Goal: Task Accomplishment & Management: Use online tool/utility

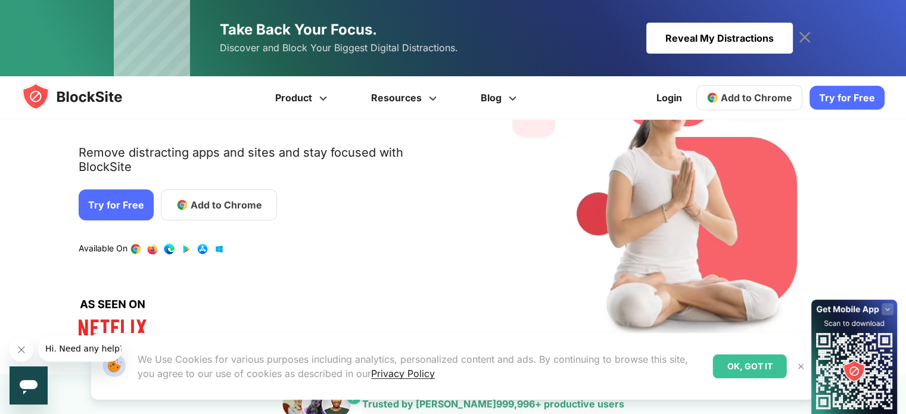
scroll to position [132, 0]
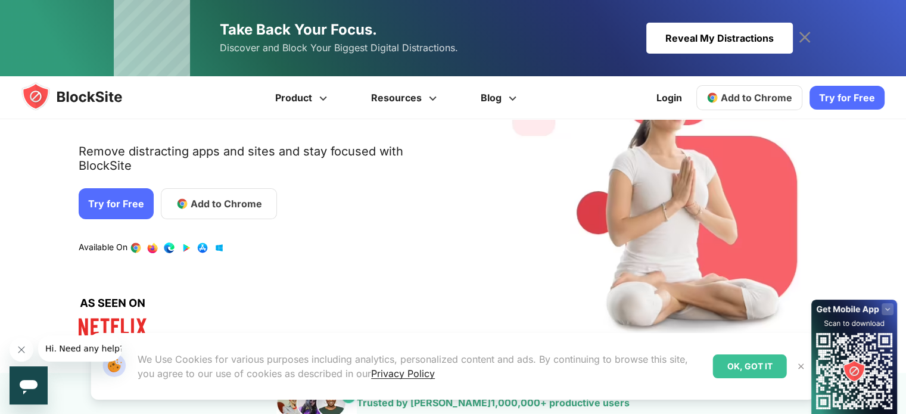
click at [201, 188] on link "Add to Chrome" at bounding box center [219, 203] width 116 height 31
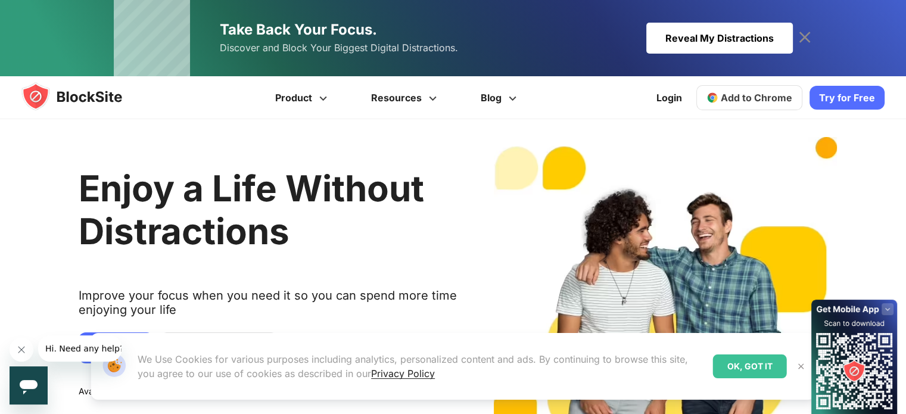
scroll to position [14, 0]
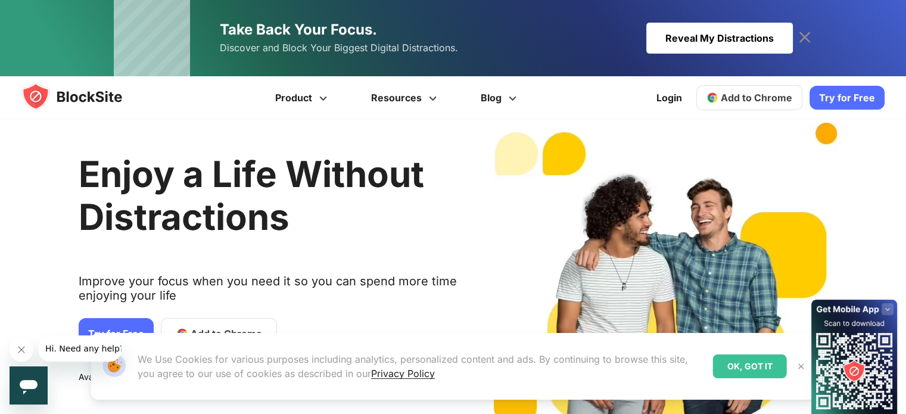
click at [746, 88] on link "Add to Chrome" at bounding box center [750, 97] width 106 height 25
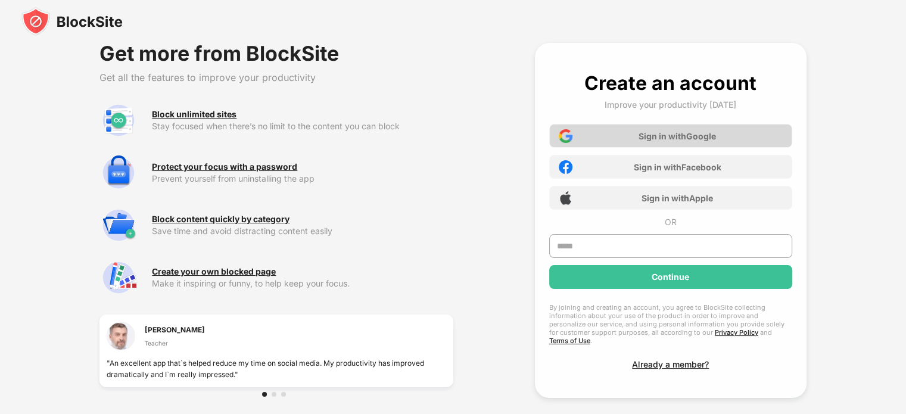
click at [661, 140] on div "Sign in with Google" at bounding box center [677, 136] width 77 height 10
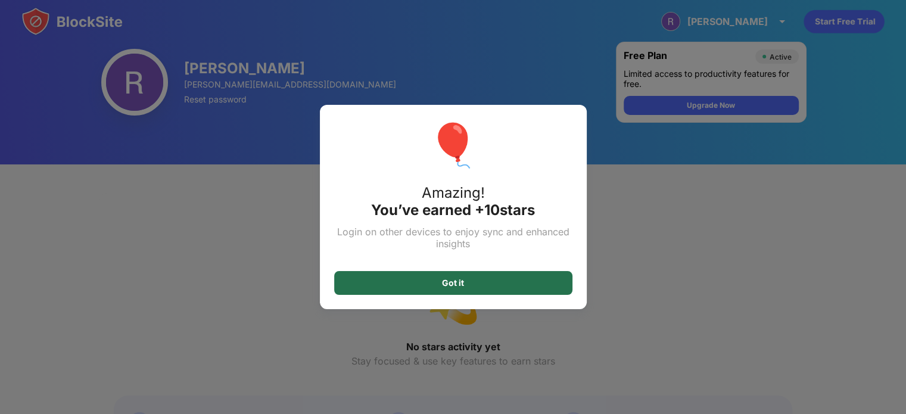
click at [458, 282] on div "Got it" at bounding box center [453, 283] width 22 height 10
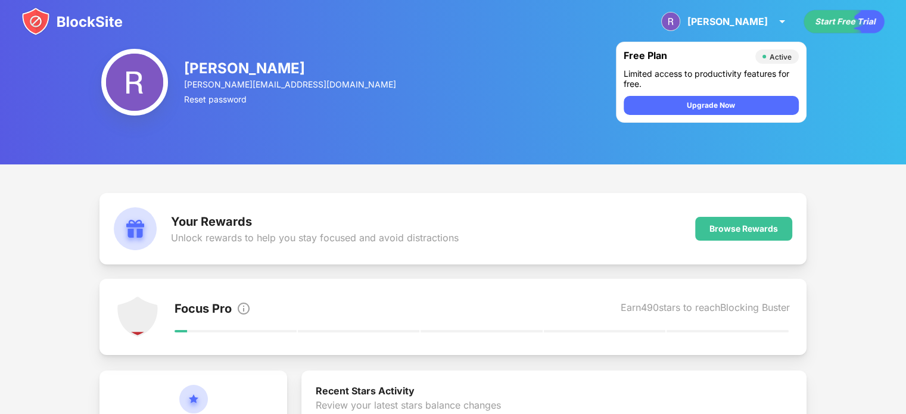
click at [87, 23] on img at bounding box center [71, 21] width 101 height 29
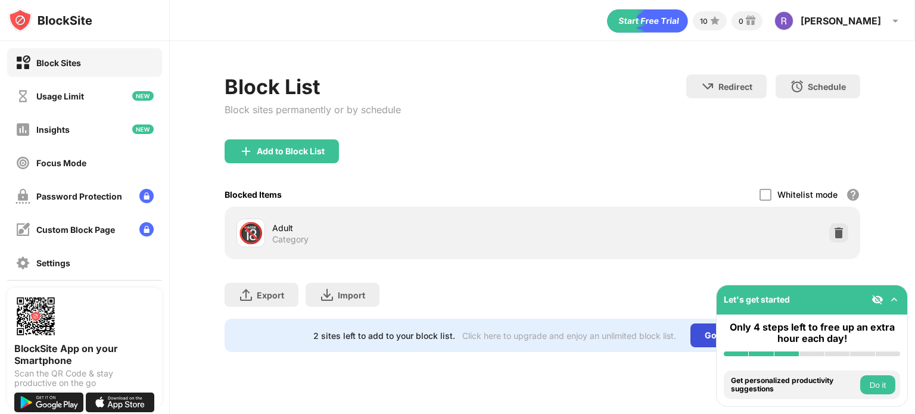
click at [699, 340] on div "Go Unlimited" at bounding box center [732, 336] width 82 height 24
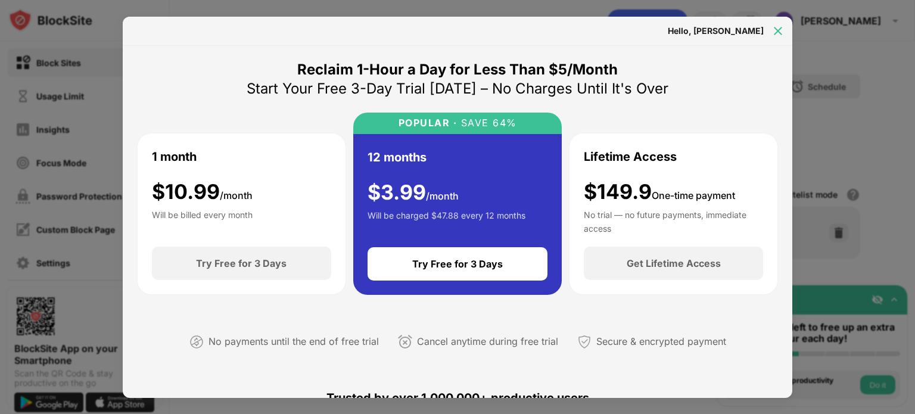
click at [770, 30] on div at bounding box center [778, 30] width 19 height 19
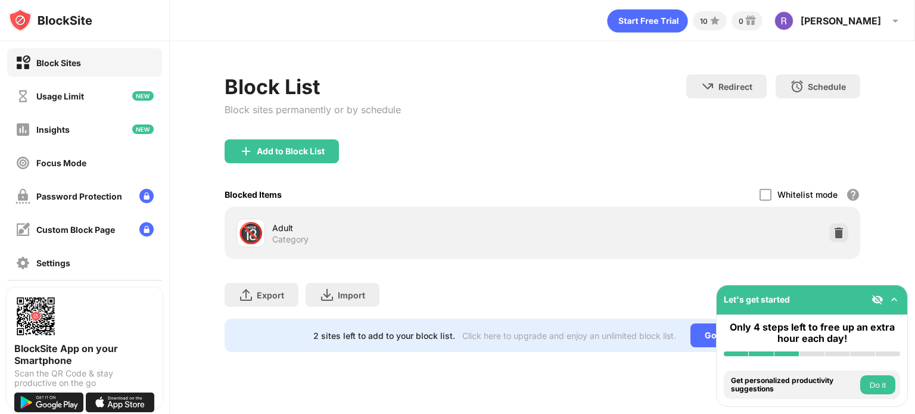
click at [880, 303] on img at bounding box center [878, 300] width 12 height 12
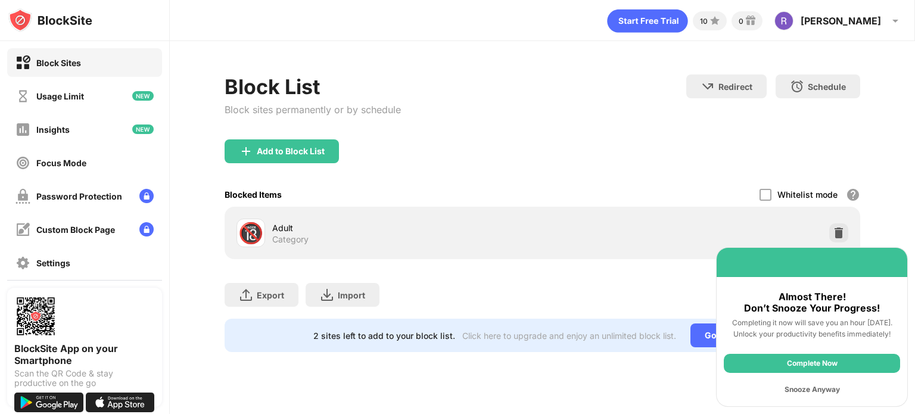
click at [811, 388] on div "Snooze Anyway" at bounding box center [812, 389] width 176 height 19
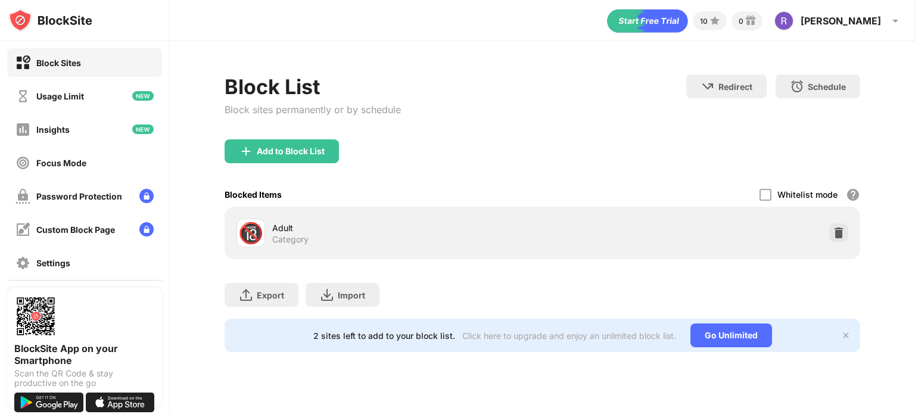
click at [843, 334] on img at bounding box center [846, 336] width 10 height 10
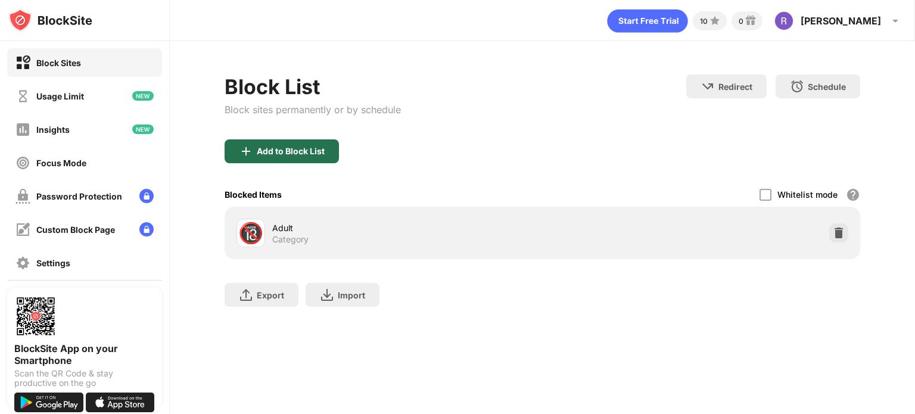
click at [302, 150] on div "Add to Block List" at bounding box center [291, 152] width 68 height 10
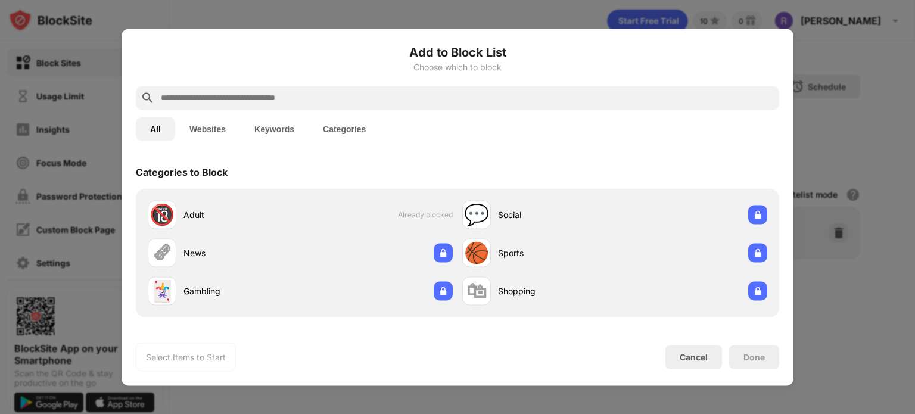
click at [262, 101] on input "text" at bounding box center [467, 98] width 615 height 14
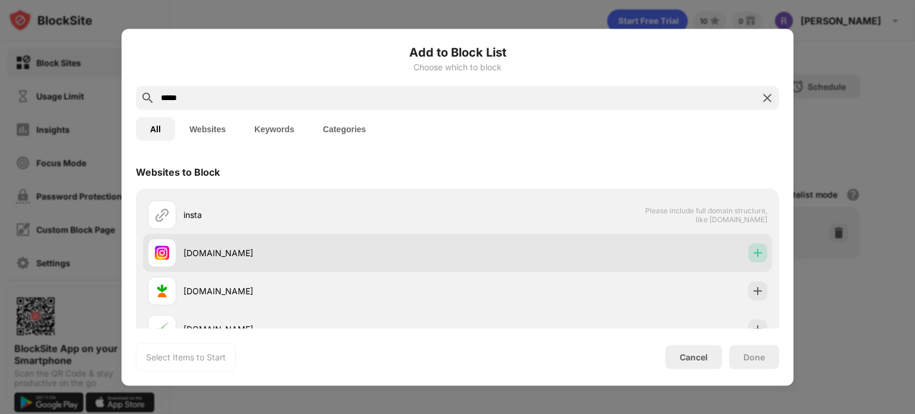
click at [752, 250] on img at bounding box center [758, 253] width 12 height 12
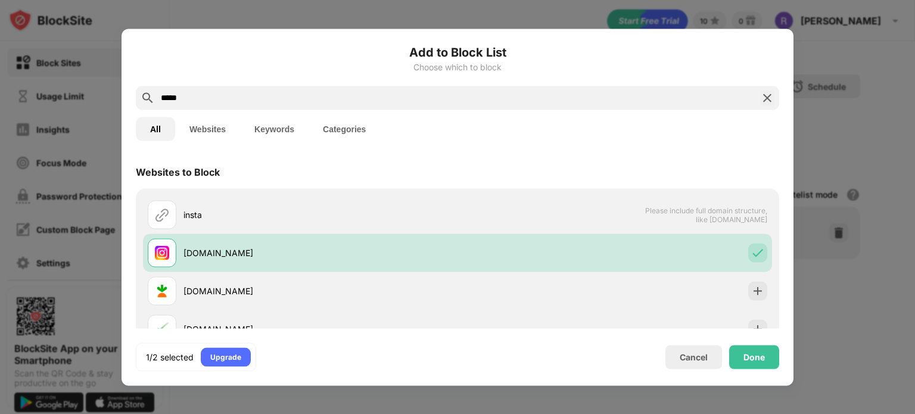
click at [290, 107] on div "*****" at bounding box center [458, 98] width 644 height 24
click at [290, 105] on div "*****" at bounding box center [458, 98] width 644 height 24
click at [288, 102] on input "*****" at bounding box center [458, 98] width 596 height 14
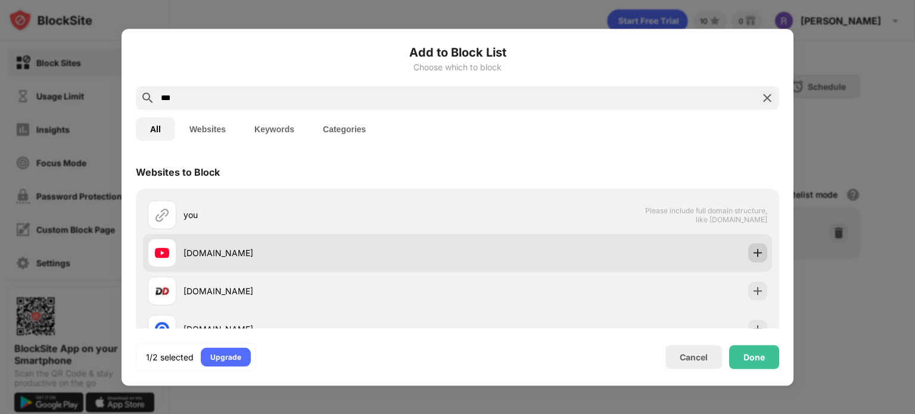
type input "***"
click at [754, 251] on img at bounding box center [758, 253] width 12 height 12
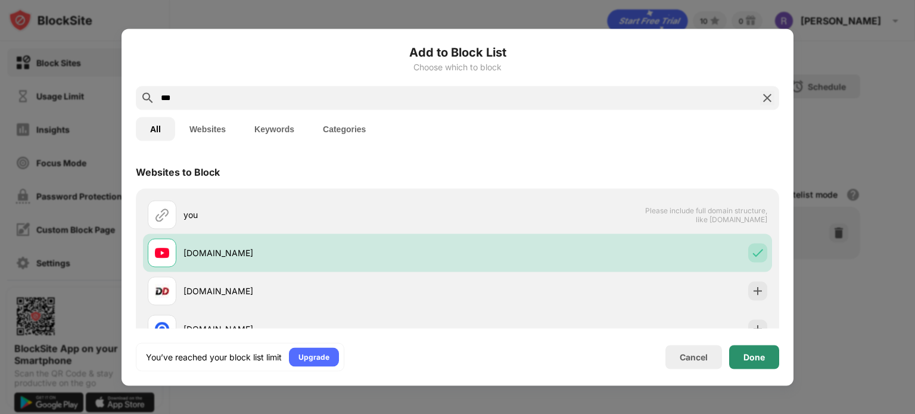
click at [754, 358] on div "Done" at bounding box center [754, 357] width 21 height 10
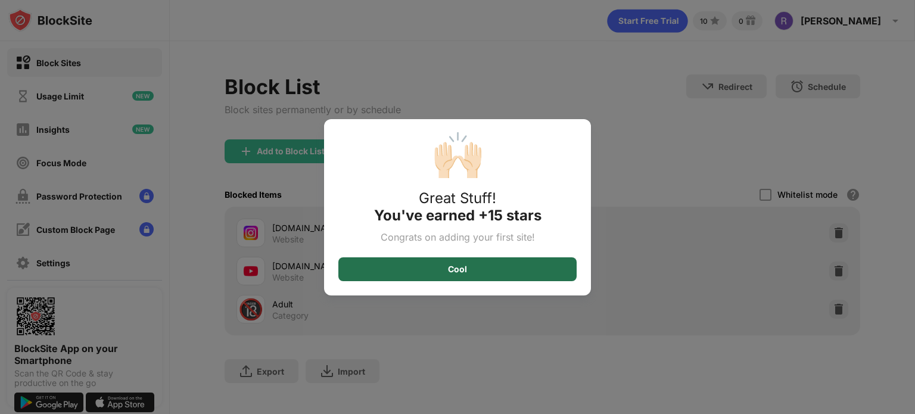
click at [491, 262] on div "Cool" at bounding box center [458, 269] width 238 height 24
